Goal: Task Accomplishment & Management: Use online tool/utility

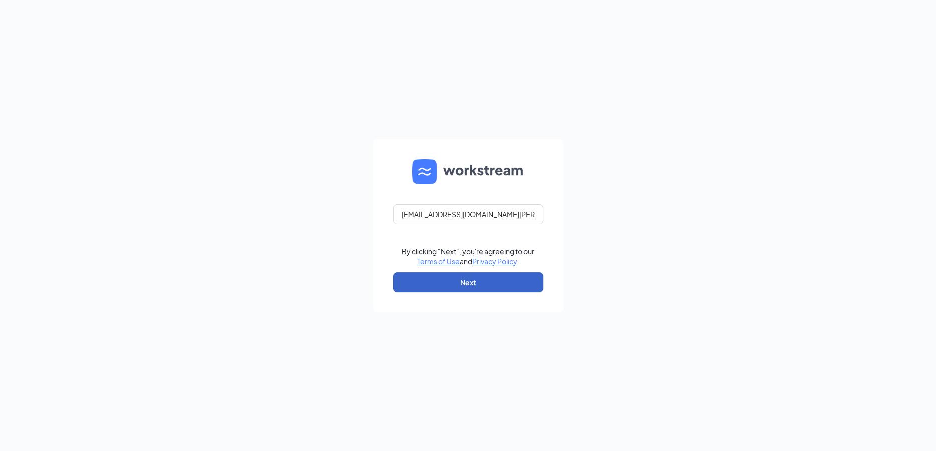
click at [418, 279] on button "Next" at bounding box center [468, 282] width 150 height 20
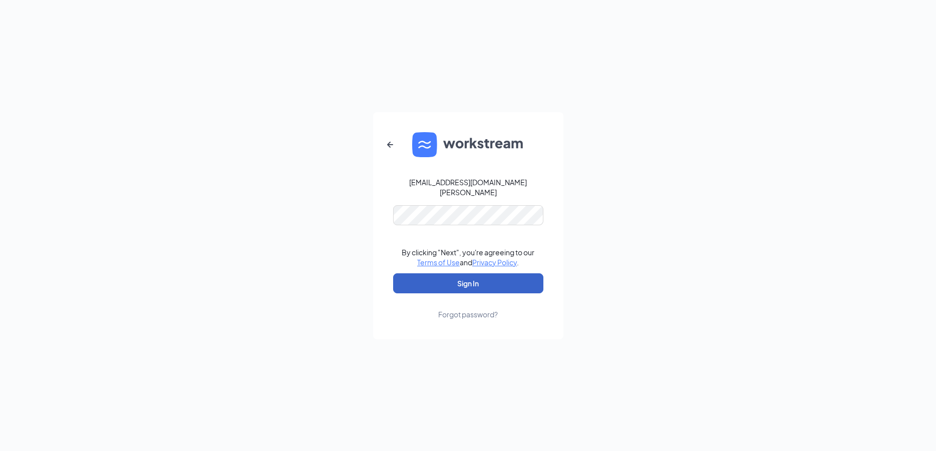
click at [418, 279] on button "Sign In" at bounding box center [468, 283] width 150 height 20
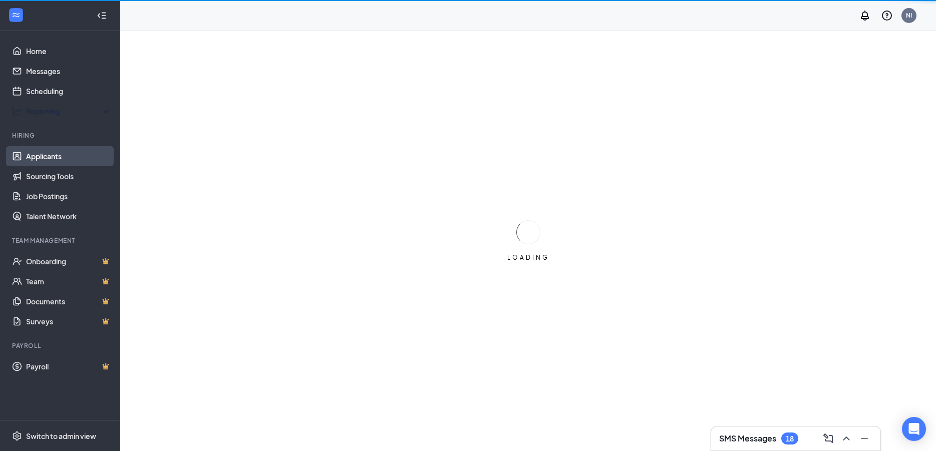
click at [64, 156] on link "Applicants" at bounding box center [69, 156] width 86 height 20
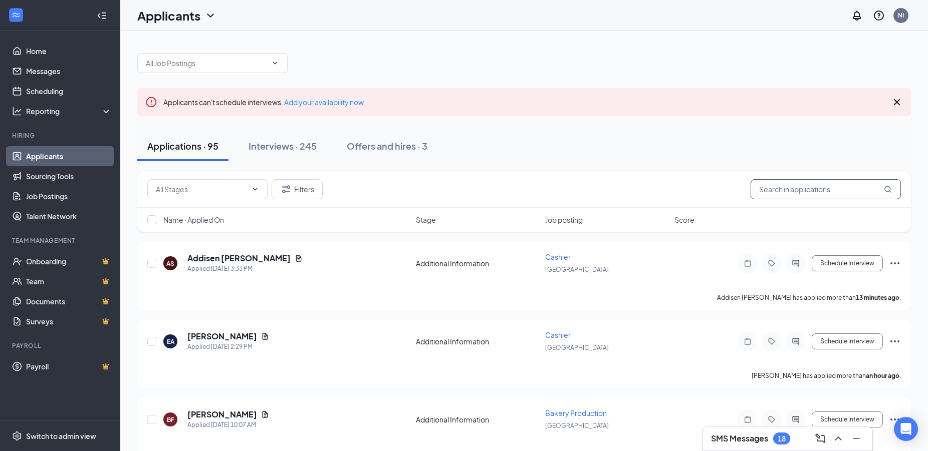
click at [785, 191] on input "text" at bounding box center [825, 189] width 150 height 20
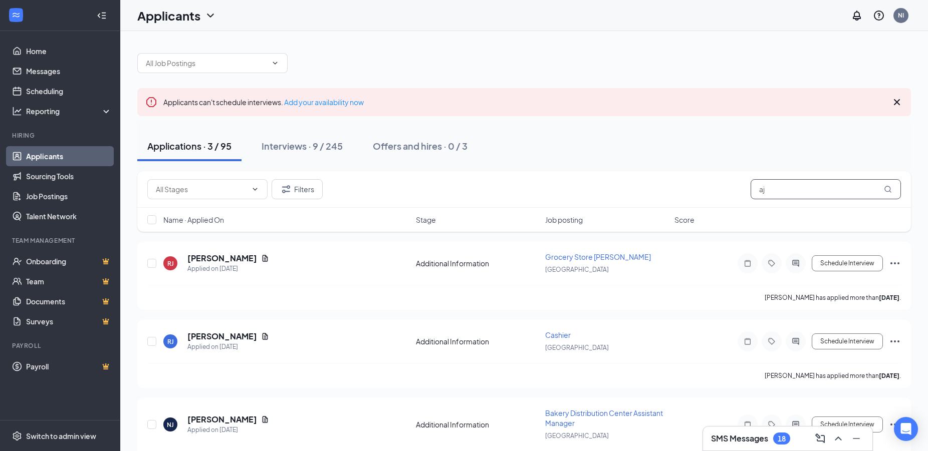
drag, startPoint x: 768, startPoint y: 190, endPoint x: 669, endPoint y: 174, distance: 100.5
click at [750, 179] on input "aj" at bounding box center [825, 189] width 150 height 20
type input "j"
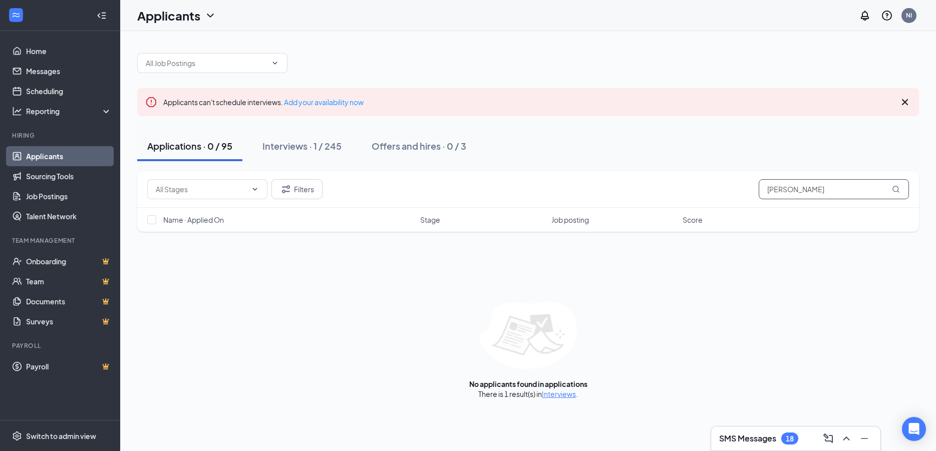
type input "jochim"
click at [553, 395] on link "Interviews" at bounding box center [559, 394] width 34 height 9
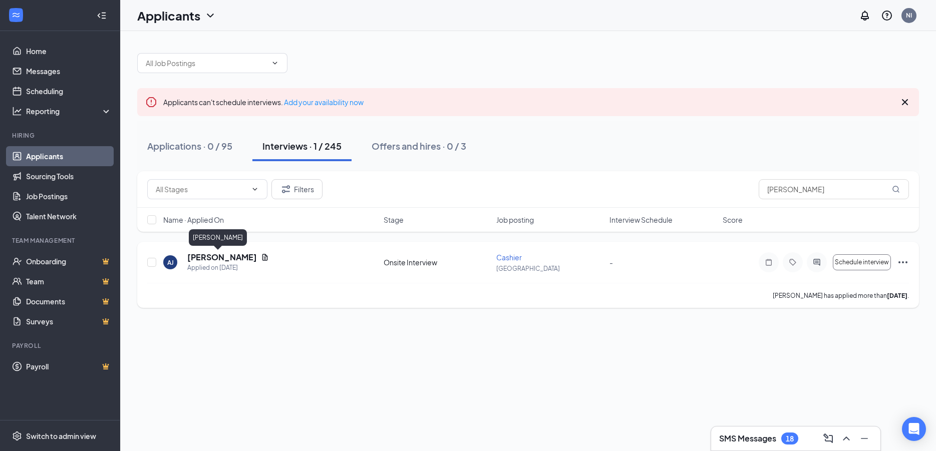
click at [208, 258] on h5 "AJ Jochim" at bounding box center [222, 257] width 70 height 11
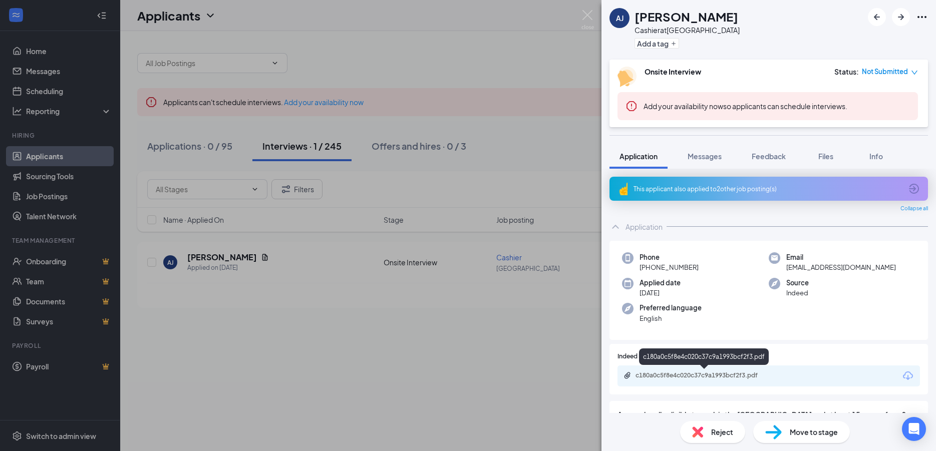
click at [690, 377] on div "c180a0c5f8e4c020c37c9a1993bcf2f3.pdf" at bounding box center [706, 376] width 140 height 8
